Goal: Transaction & Acquisition: Purchase product/service

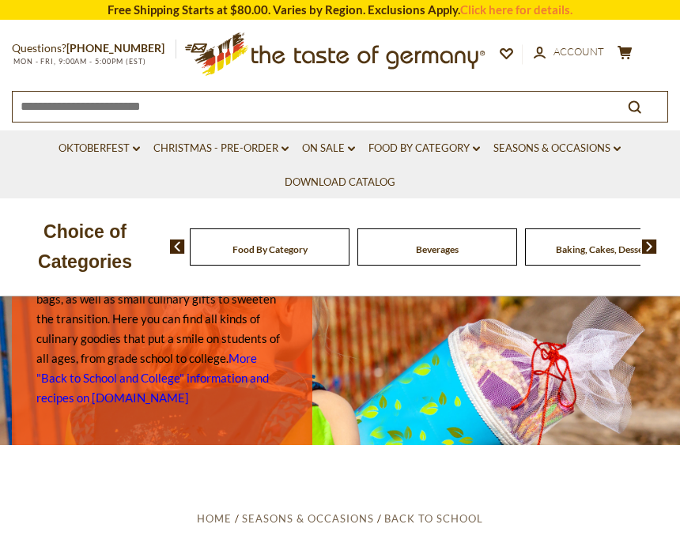
scroll to position [36, 0]
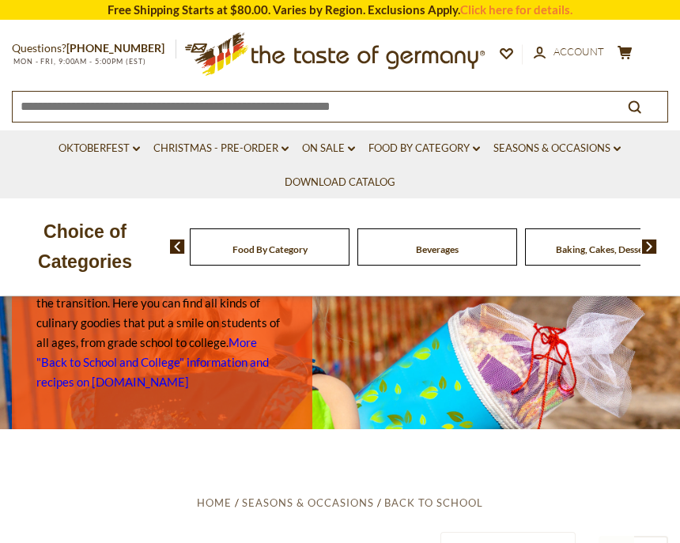
click at [296, 149] on link "Food By Category dropdown_arrow" at bounding box center [425, 148] width 112 height 17
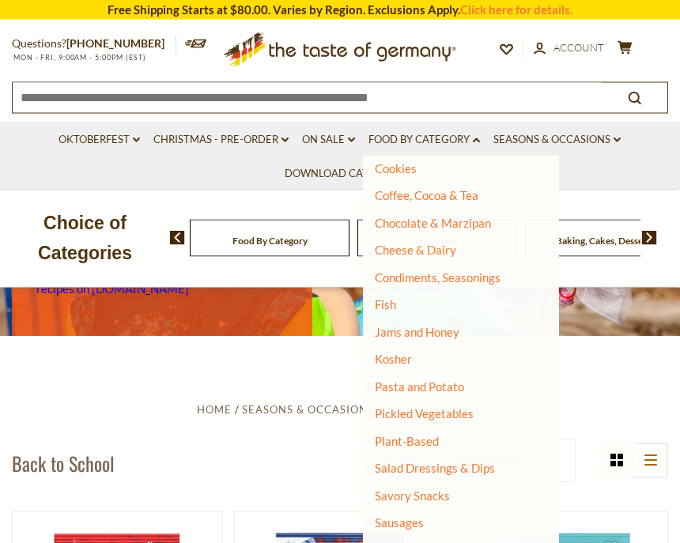
scroll to position [129, 0]
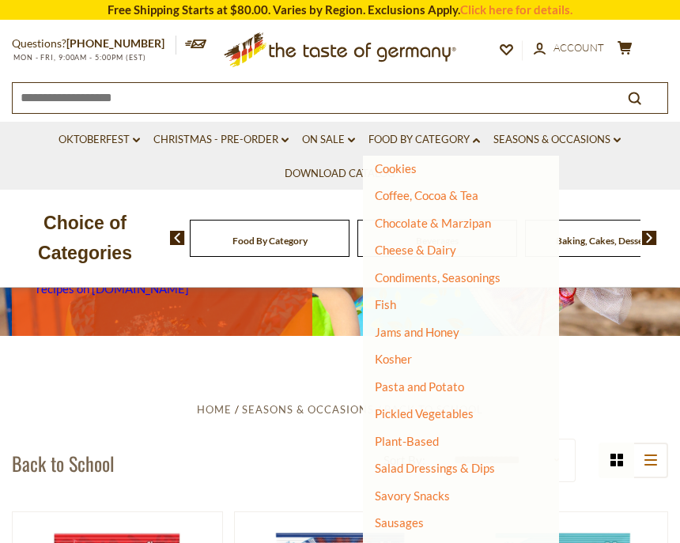
click at [296, 490] on link "Sausages" at bounding box center [399, 523] width 49 height 14
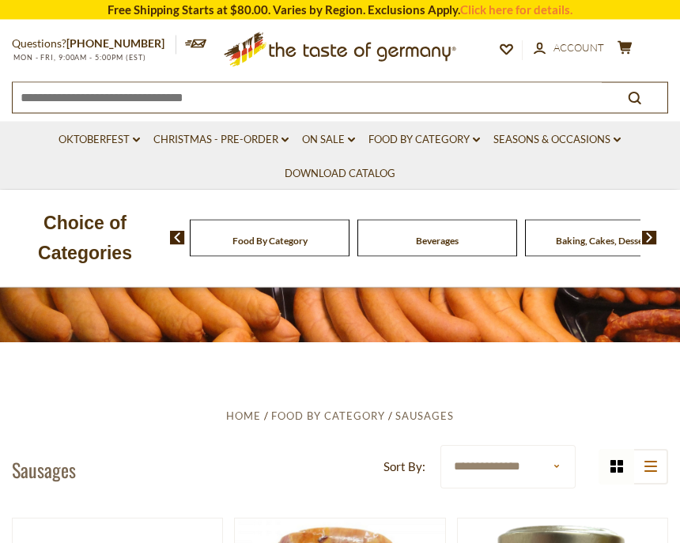
scroll to position [123, 0]
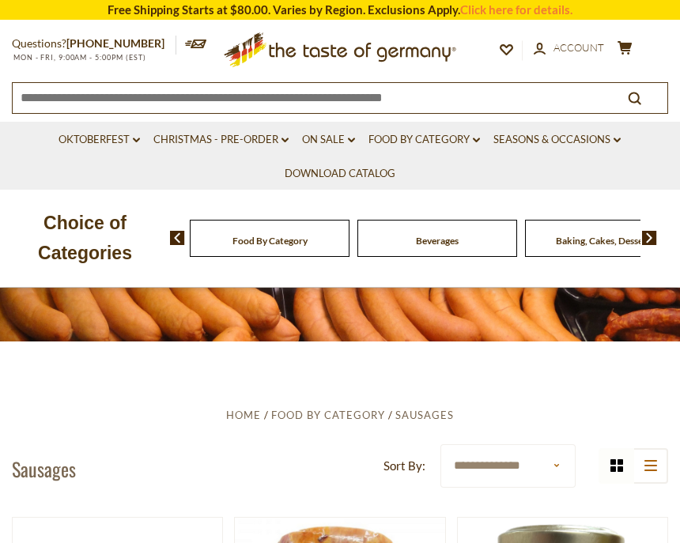
click at [45, 472] on h1 "Sausages" at bounding box center [44, 469] width 64 height 24
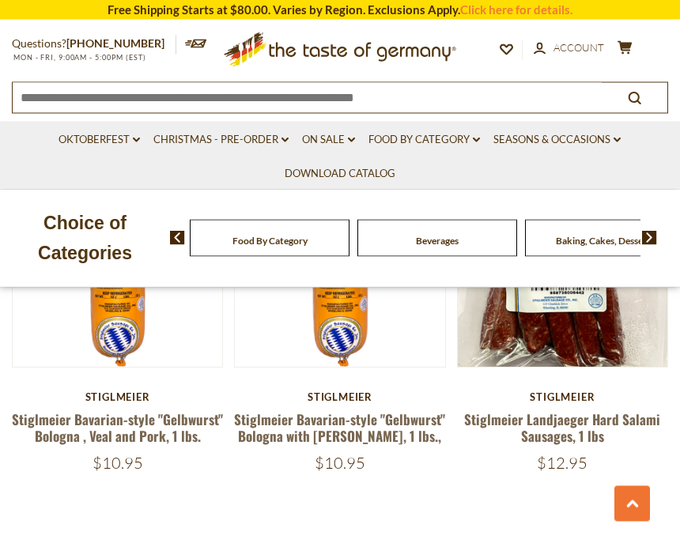
scroll to position [4660, 0]
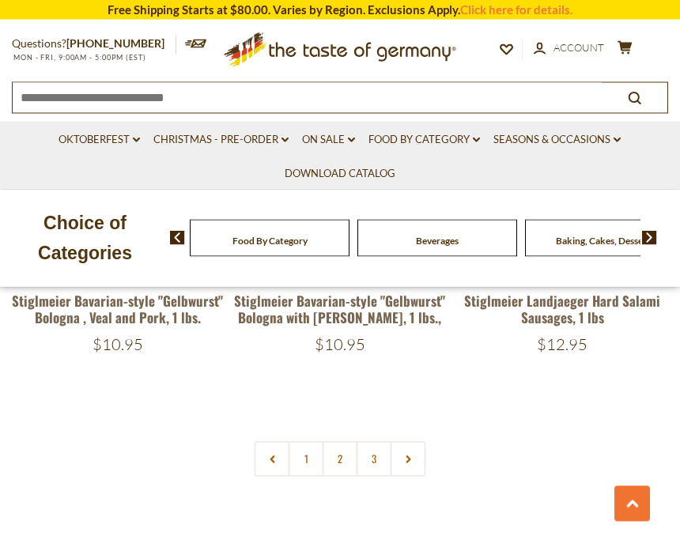
scroll to position [4777, 0]
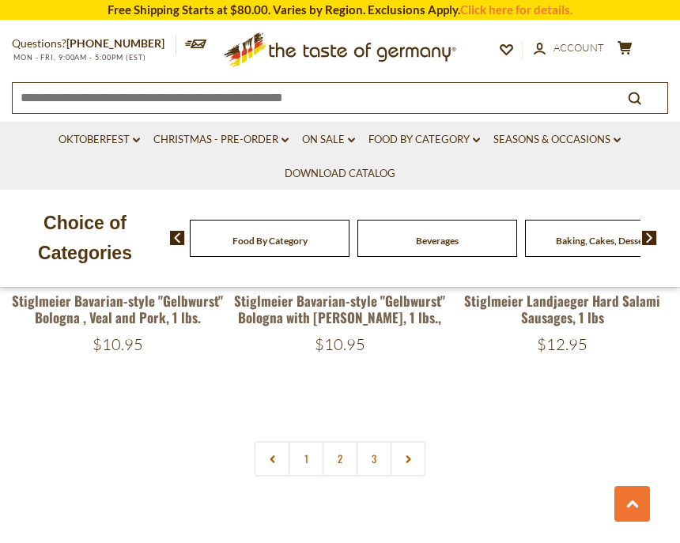
click at [338, 441] on link "2" at bounding box center [341, 459] width 36 height 36
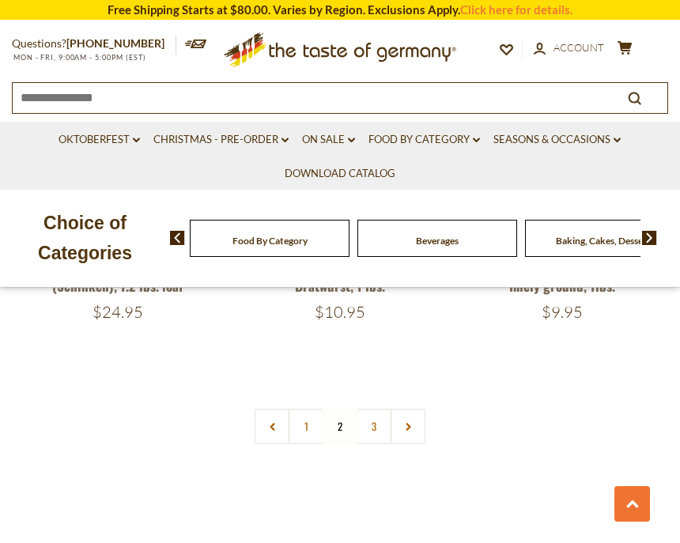
scroll to position [4757, 0]
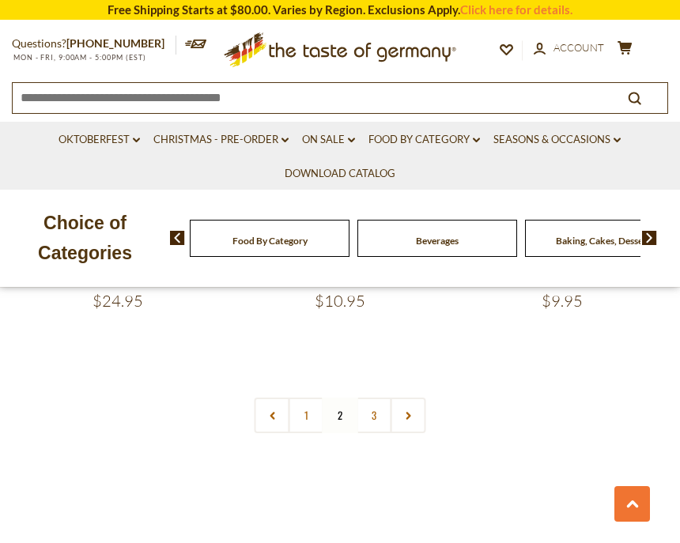
click at [372, 398] on link "3" at bounding box center [375, 416] width 36 height 36
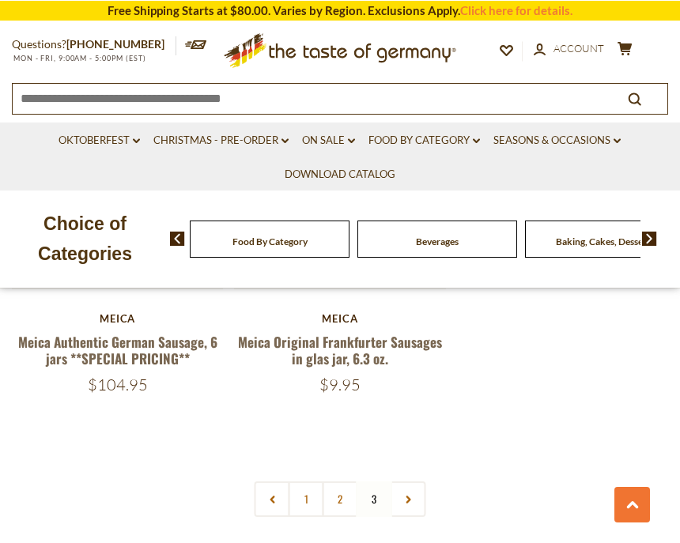
scroll to position [1281, 0]
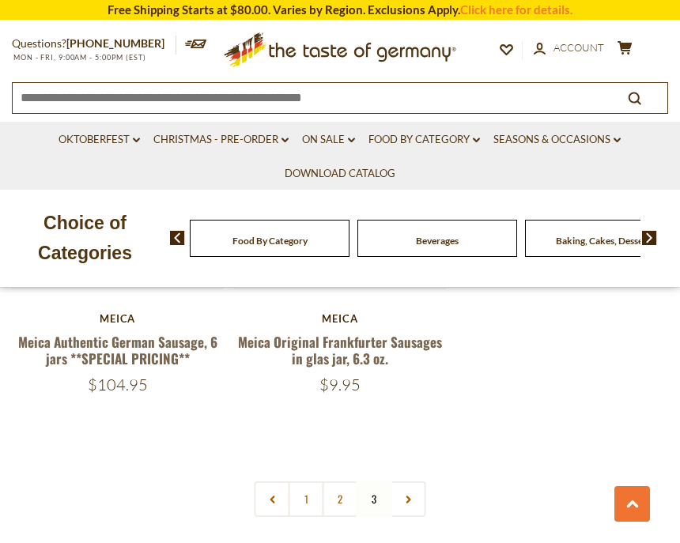
click at [414, 502] on link at bounding box center [409, 500] width 36 height 36
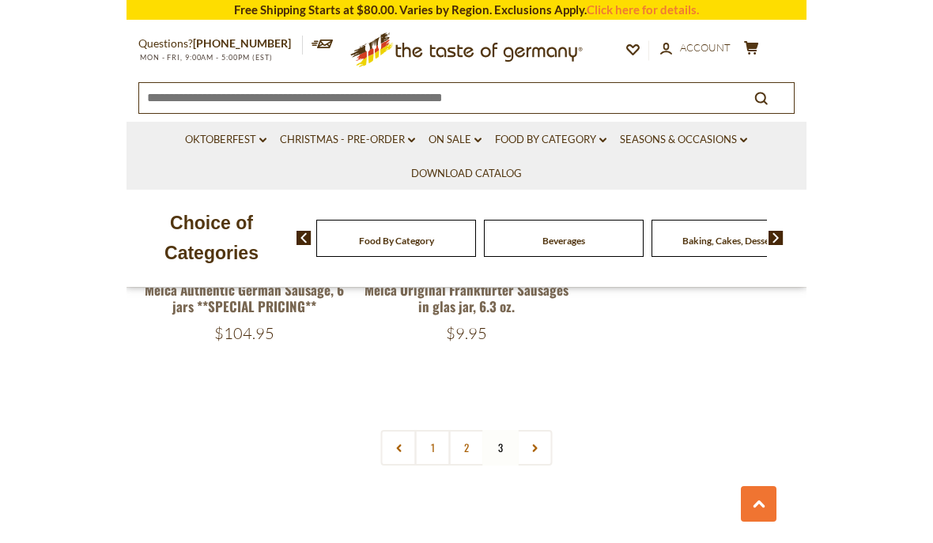
scroll to position [1049, 0]
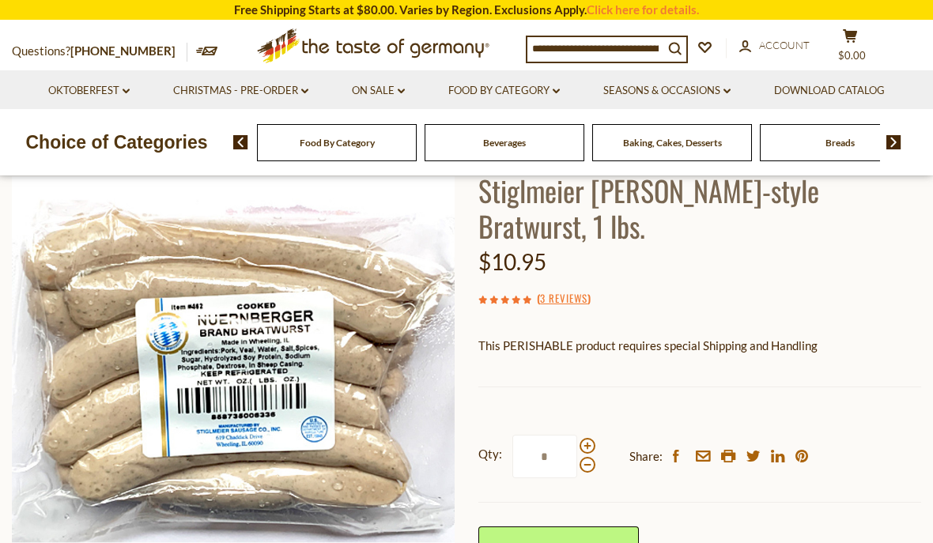
scroll to position [108, 0]
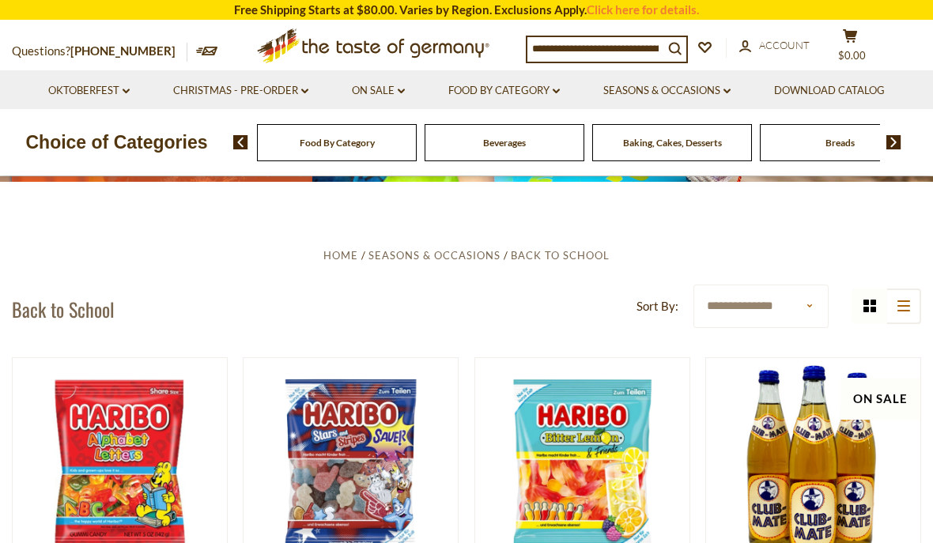
scroll to position [226, 0]
